Goal: Task Accomplishment & Management: Use online tool/utility

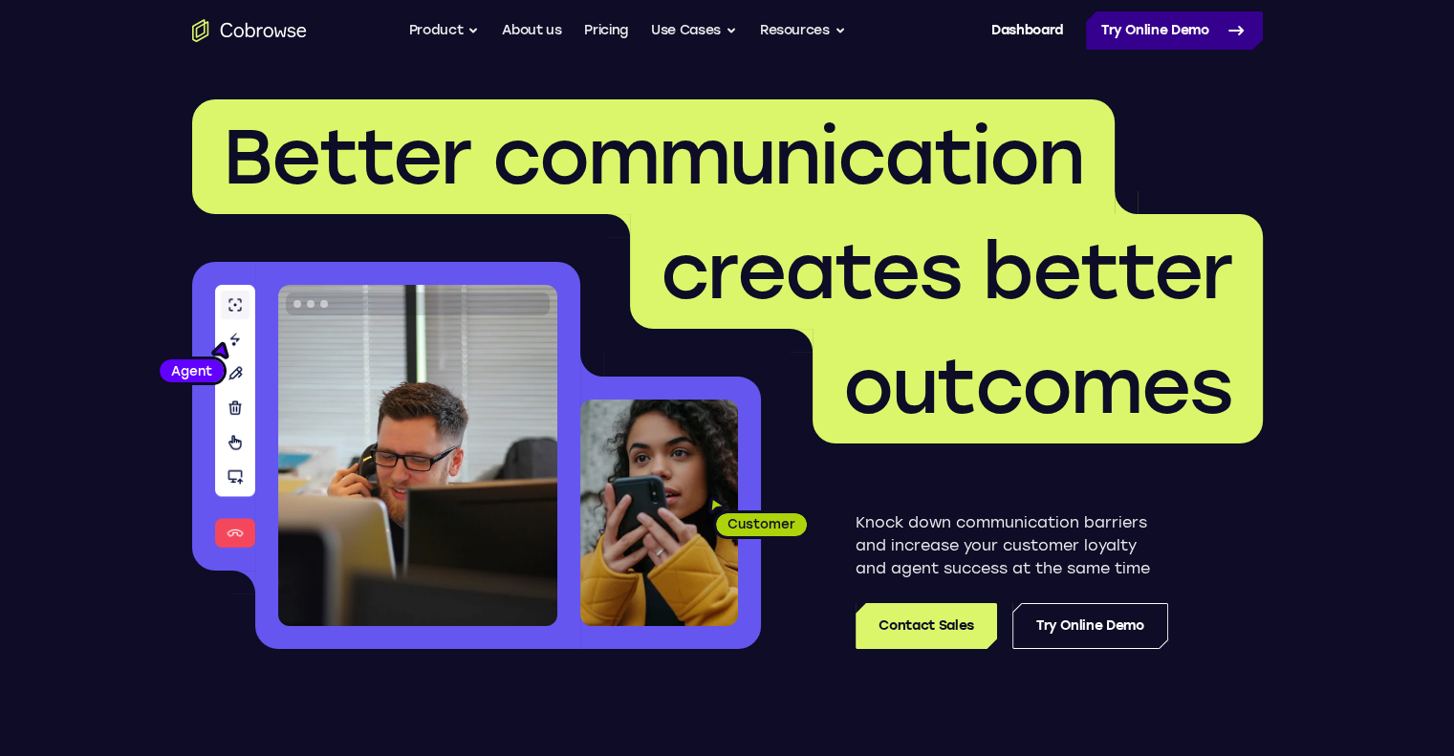
click at [1173, 30] on link "Try Online Demo" at bounding box center [1174, 30] width 177 height 38
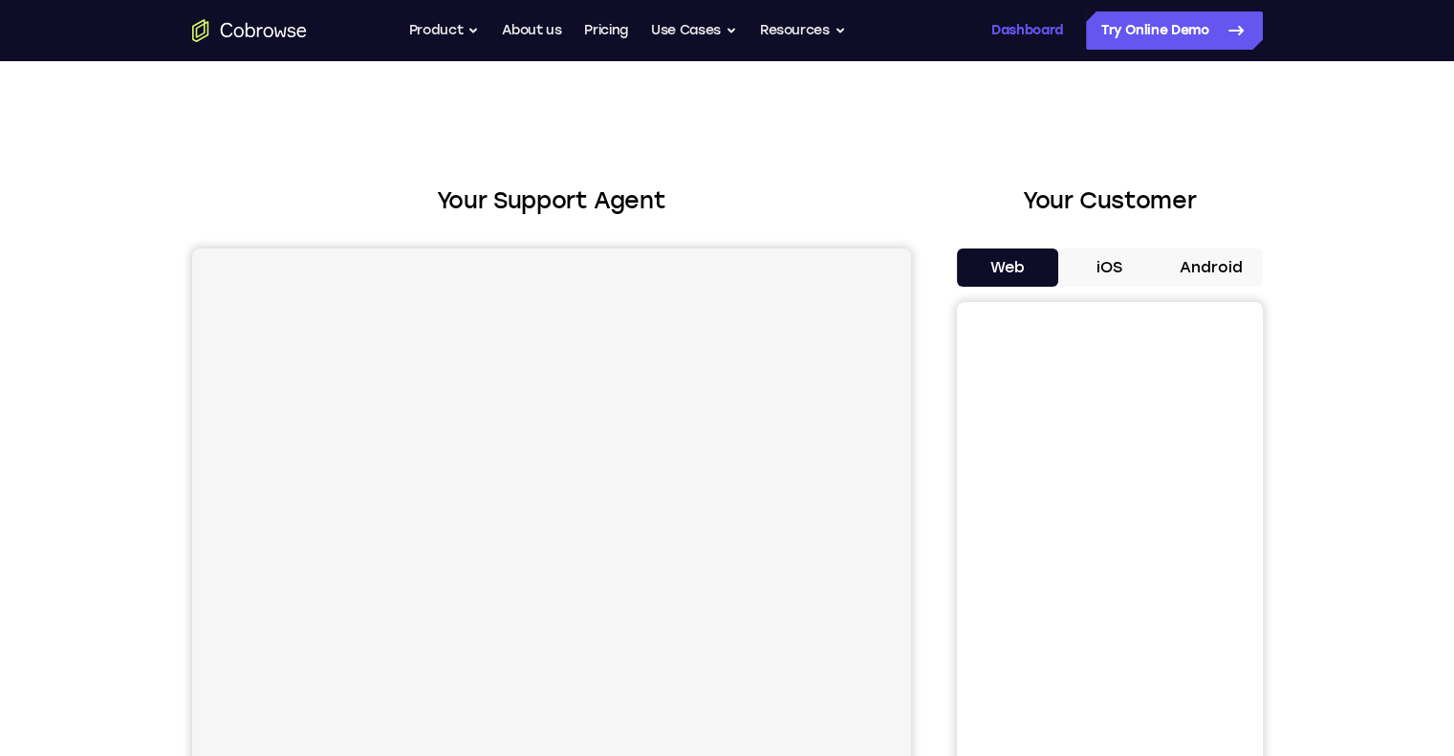
click at [1008, 33] on link "Dashboard" at bounding box center [1027, 30] width 72 height 38
